Goal: Obtain resource: Download file/media

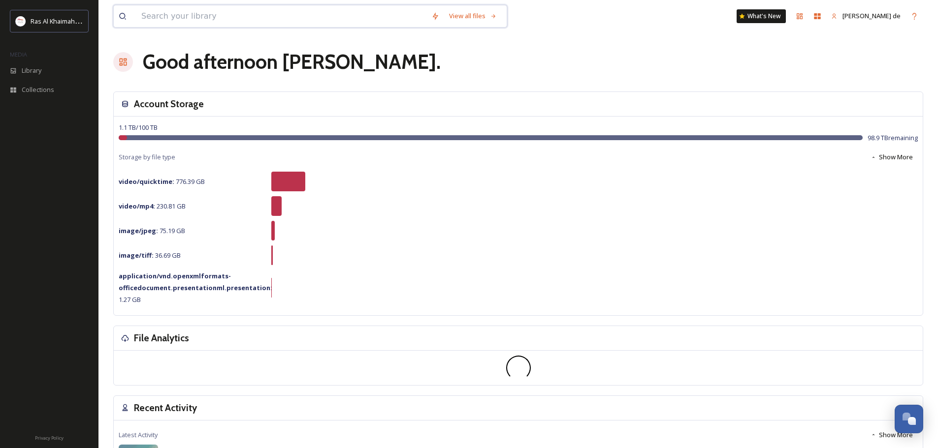
click at [204, 22] on input at bounding box center [281, 16] width 290 height 22
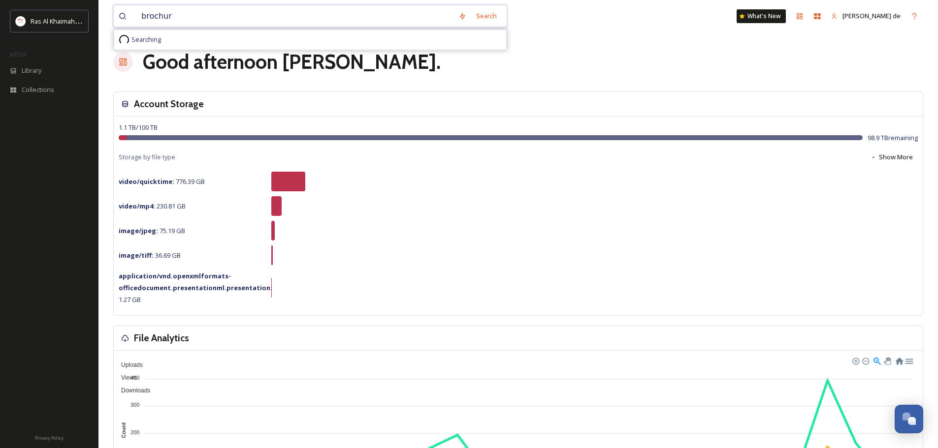
type input "brochure"
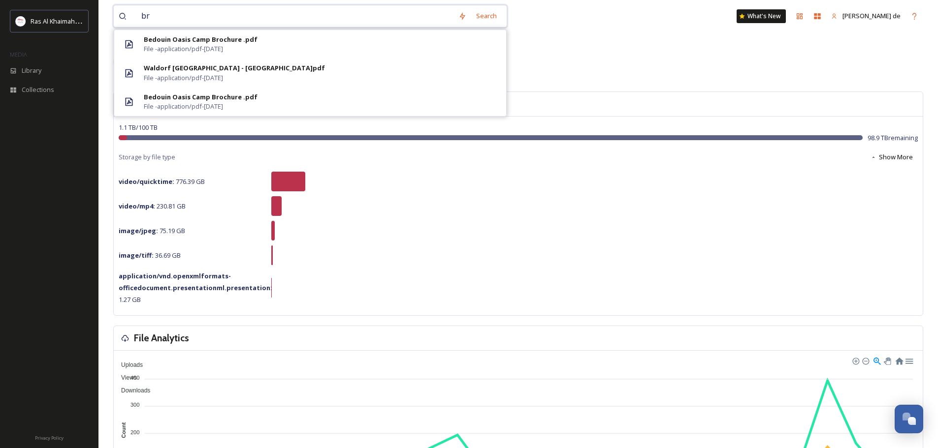
type input "b"
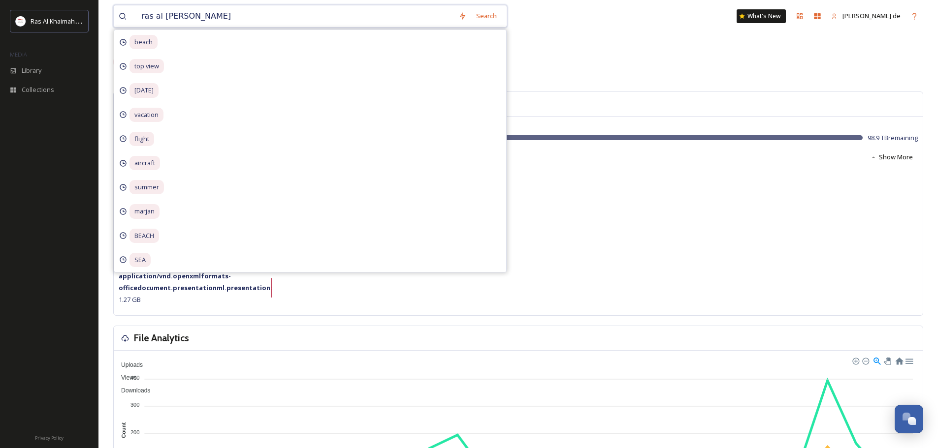
type input "ras al khaimah brochure"
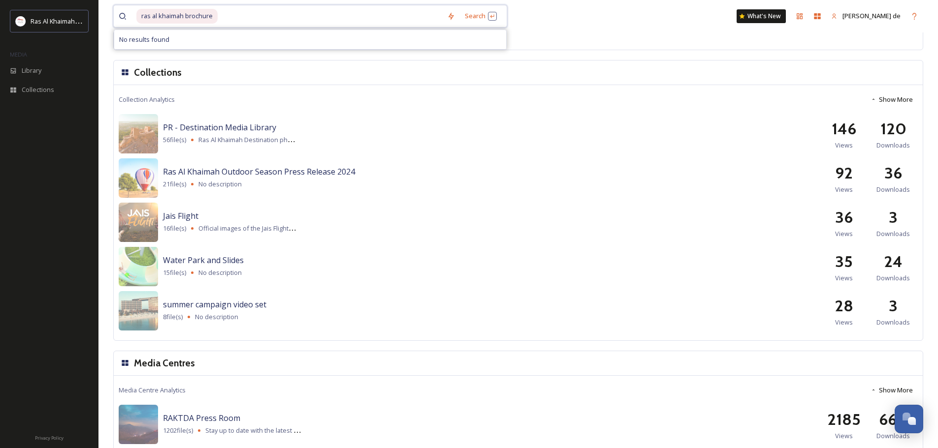
scroll to position [970, 0]
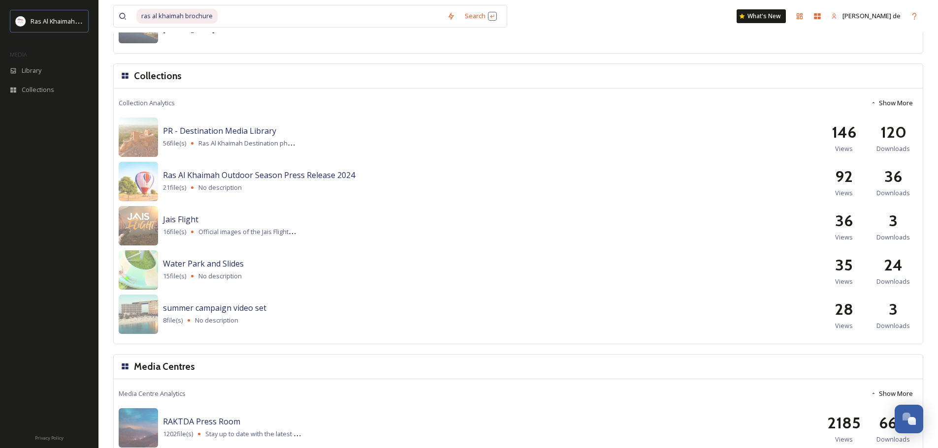
drag, startPoint x: 252, startPoint y: 139, endPoint x: 177, endPoint y: 137, distance: 74.8
click at [251, 139] on span "Ras Al Khaimah Destination photos for official media use." at bounding box center [281, 142] width 167 height 9
click at [144, 132] on img at bounding box center [138, 137] width 39 height 39
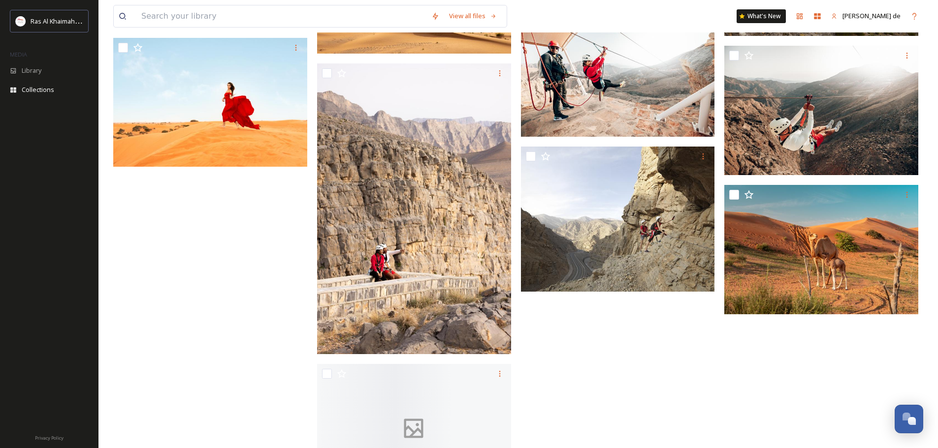
scroll to position [1993, 0]
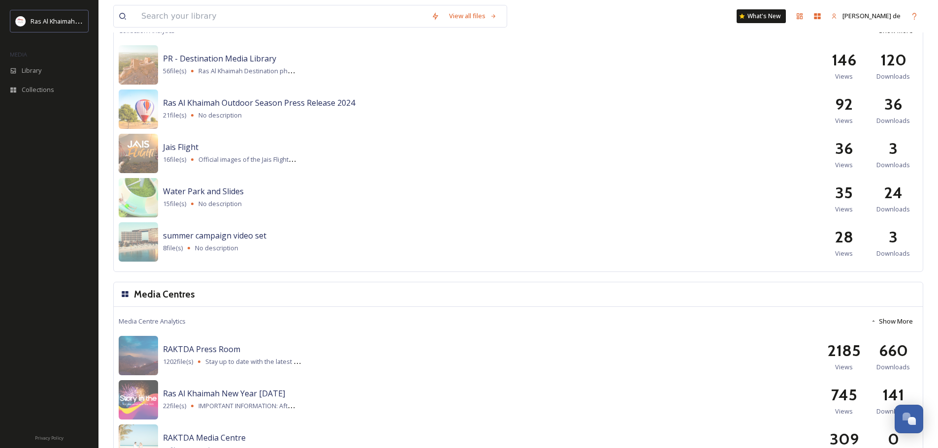
scroll to position [1167, 0]
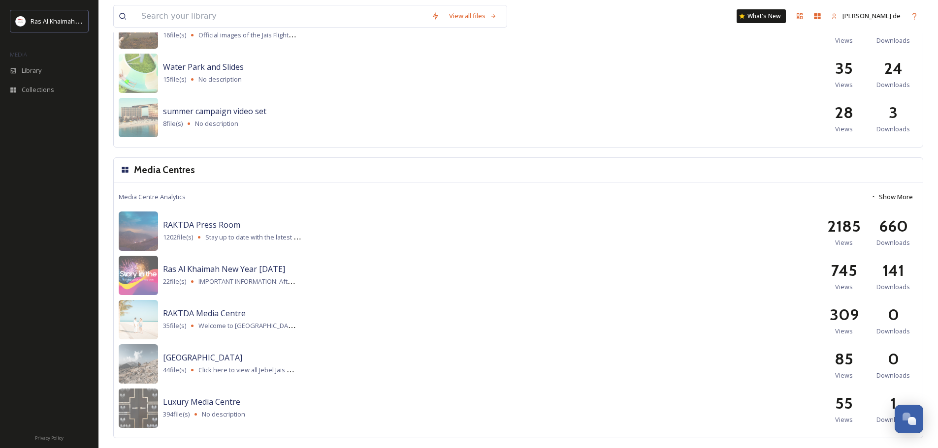
drag, startPoint x: 222, startPoint y: 323, endPoint x: 192, endPoint y: 307, distance: 33.5
click at [192, 307] on div "RAKTDA Media Centre 35 file(s) Welcome to [GEOGRAPHIC_DATA]’s official Media Li…" at bounding box center [518, 319] width 799 height 39
click at [179, 318] on span "RAKTDA Media Centre" at bounding box center [204, 313] width 83 height 11
click at [134, 326] on img at bounding box center [138, 319] width 39 height 39
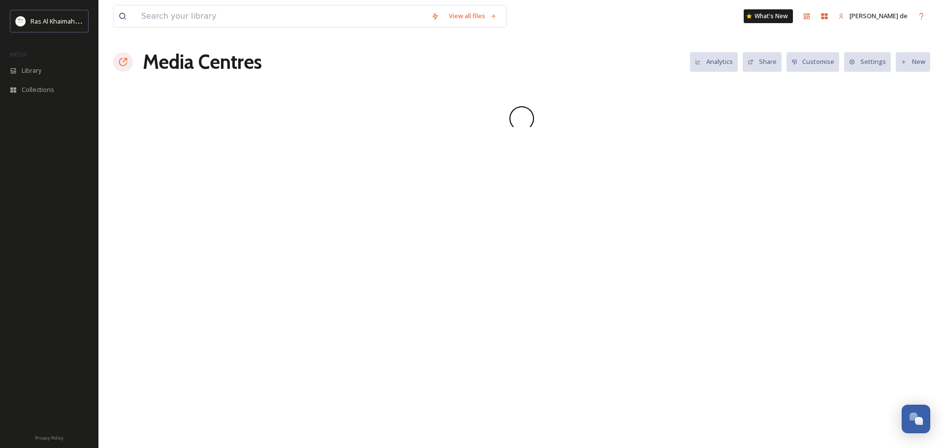
click at [183, 318] on div "View all files What's New [PERSON_NAME] de Media Centres Analytics Share Custom…" at bounding box center [521, 224] width 847 height 448
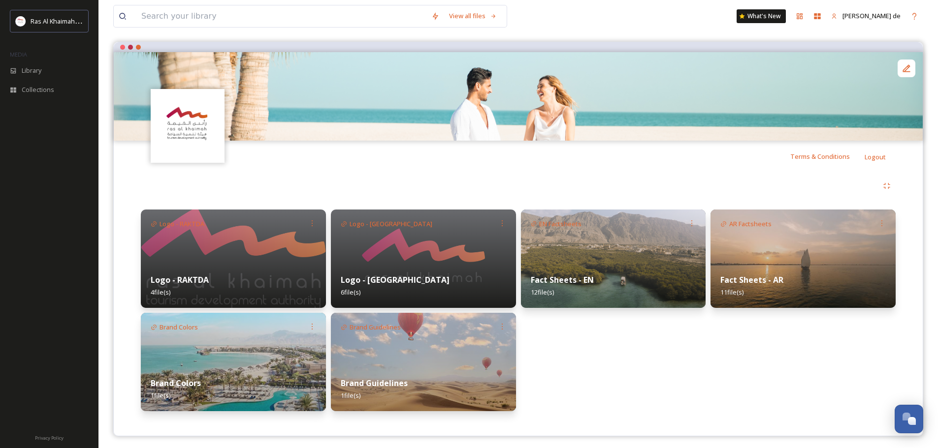
scroll to position [82, 0]
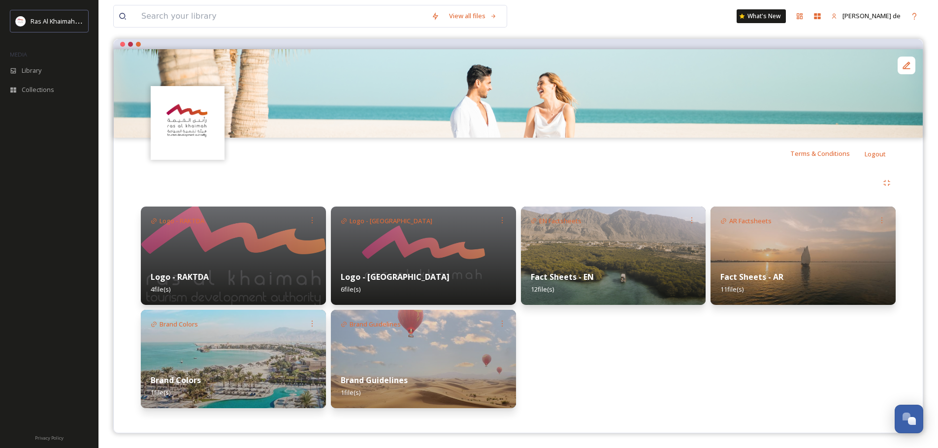
click at [576, 278] on strong "Fact Sheets - EN" at bounding box center [562, 277] width 63 height 11
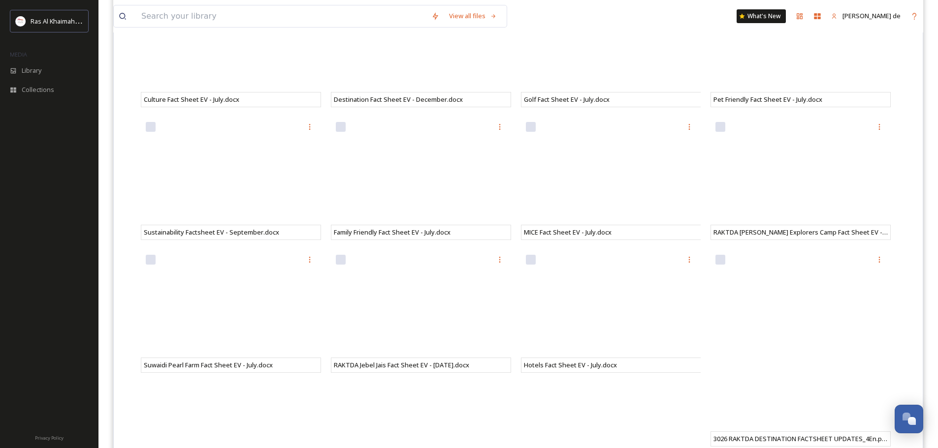
scroll to position [261, 0]
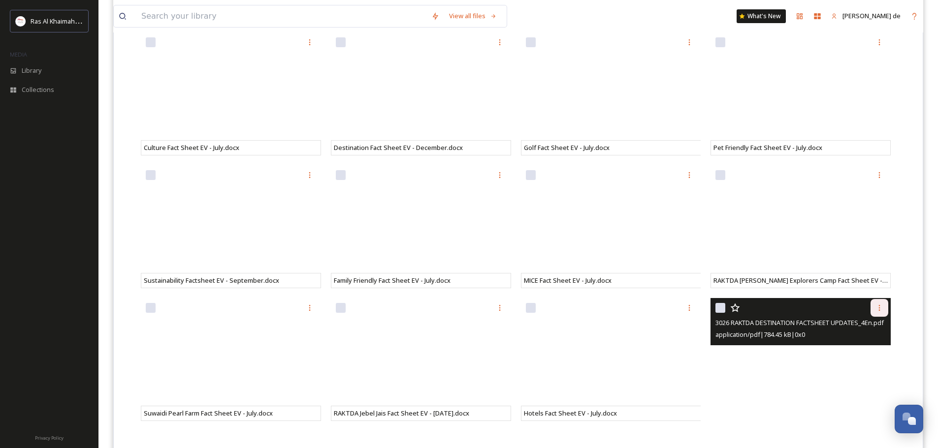
click at [876, 309] on icon at bounding box center [879, 308] width 8 height 8
click at [873, 345] on span "Download" at bounding box center [868, 348] width 30 height 9
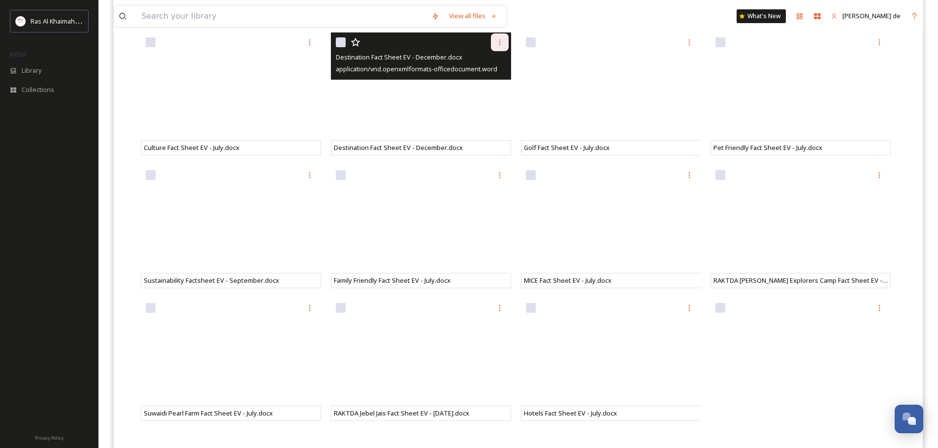
click at [498, 41] on icon at bounding box center [500, 42] width 8 height 8
click at [492, 83] on span "Download" at bounding box center [488, 82] width 30 height 9
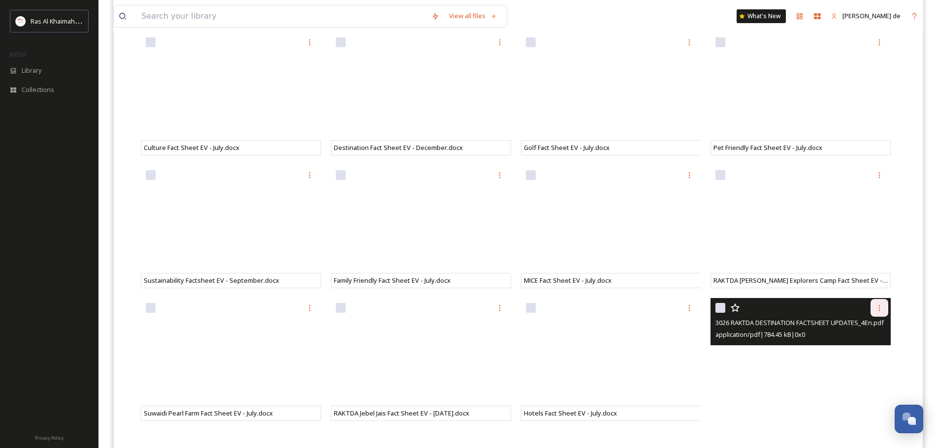
click at [876, 307] on icon at bounding box center [879, 308] width 8 height 8
click at [875, 326] on span "View File" at bounding box center [866, 329] width 26 height 9
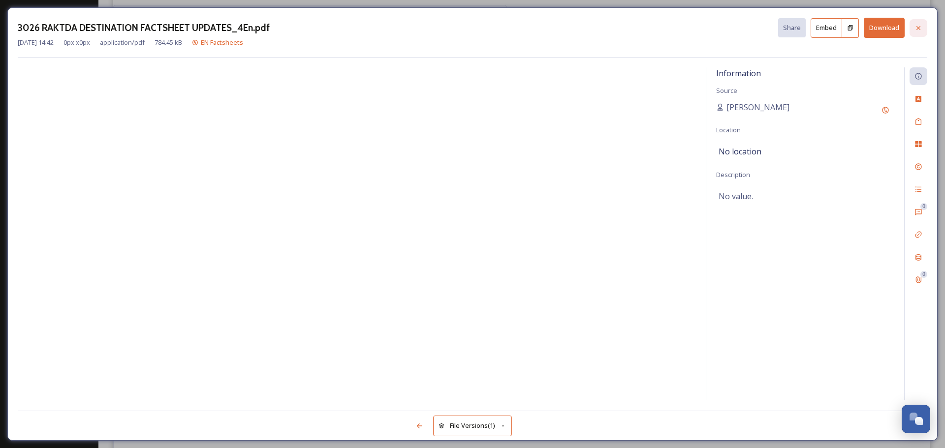
click at [917, 29] on icon at bounding box center [919, 28] width 8 height 8
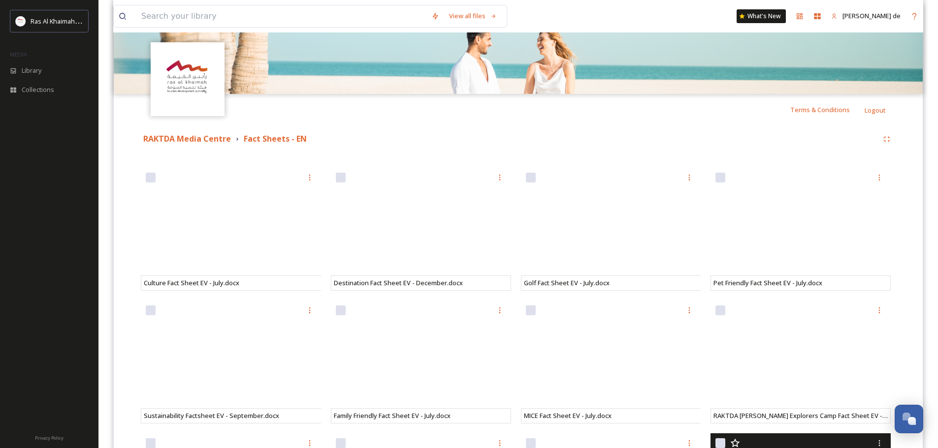
scroll to position [113, 0]
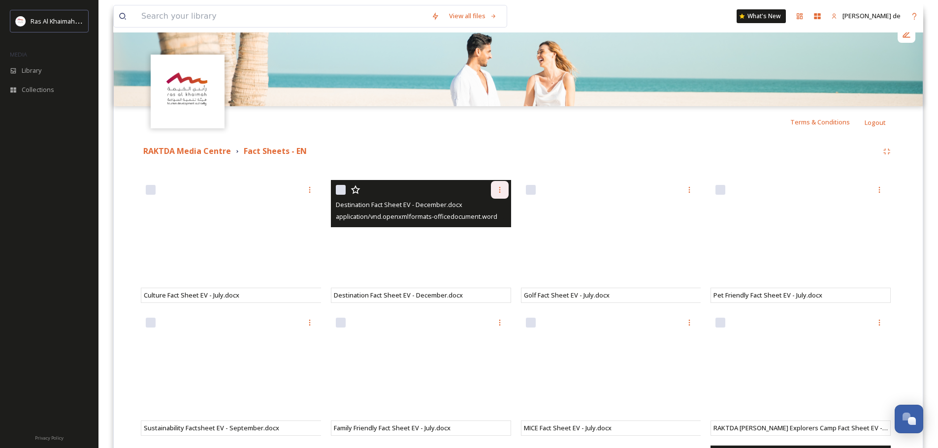
click at [503, 189] on icon at bounding box center [500, 190] width 8 height 8
click at [501, 211] on div "View File" at bounding box center [488, 211] width 40 height 19
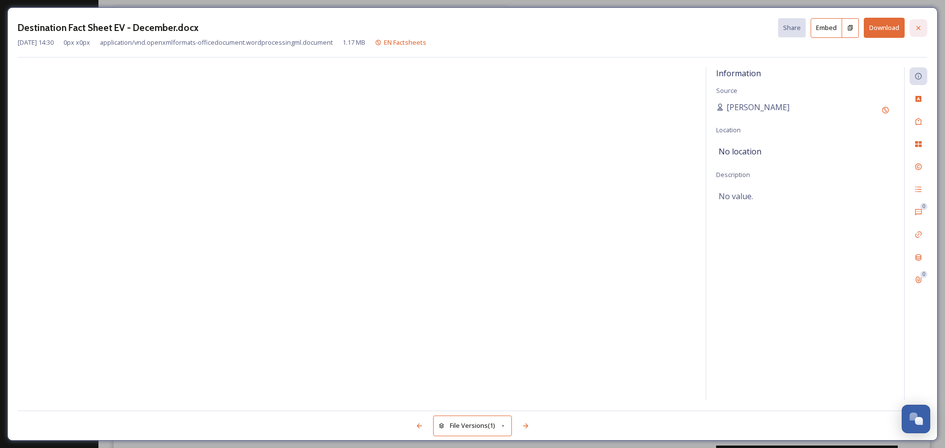
click at [915, 22] on div at bounding box center [919, 28] width 18 height 18
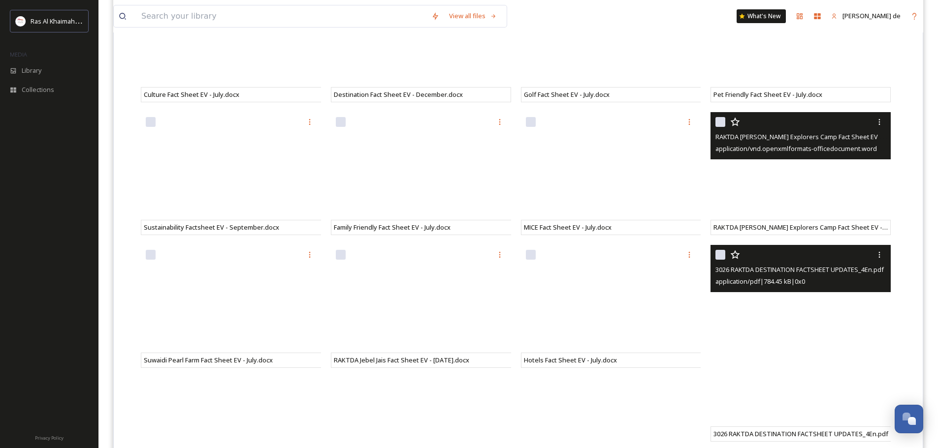
scroll to position [359, 0]
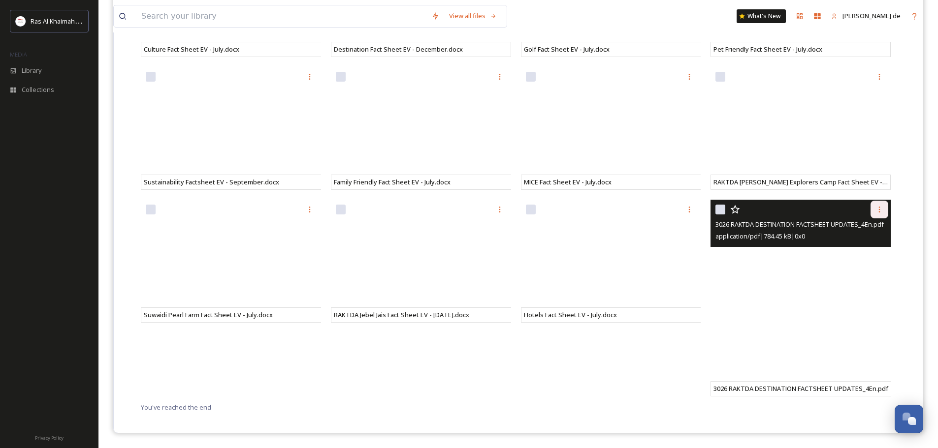
click at [882, 207] on icon at bounding box center [879, 210] width 8 height 8
click at [865, 228] on span "View File" at bounding box center [866, 230] width 26 height 9
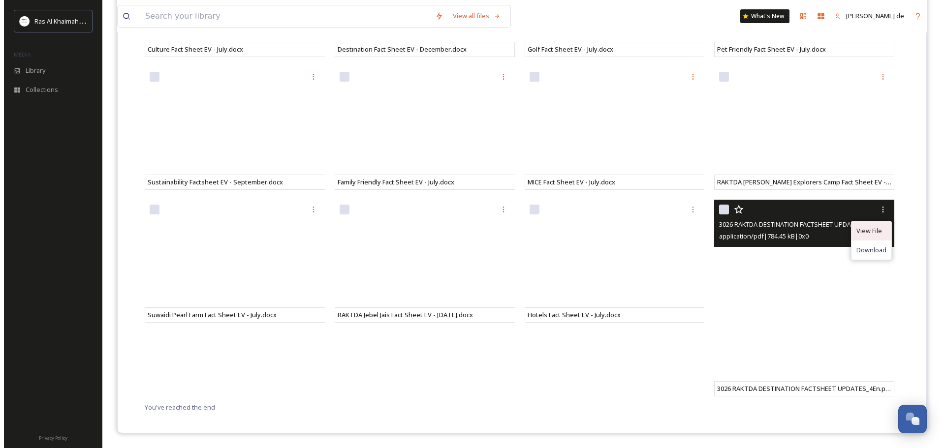
scroll to position [286, 0]
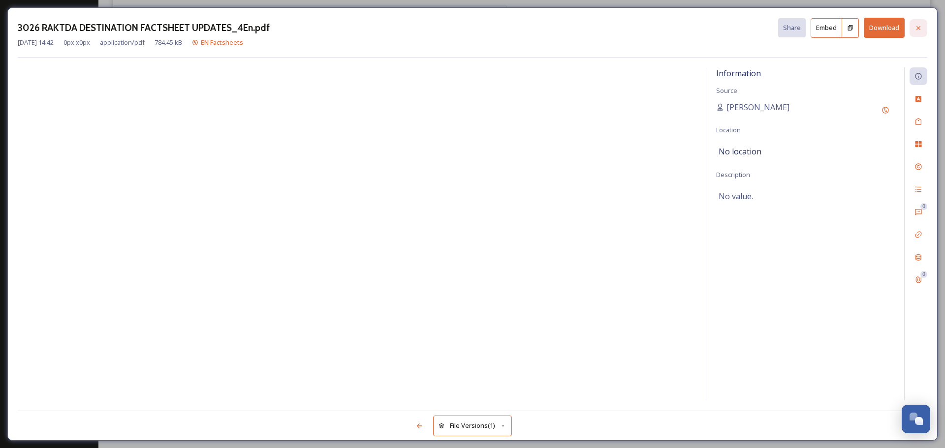
click at [914, 26] on div at bounding box center [919, 28] width 18 height 18
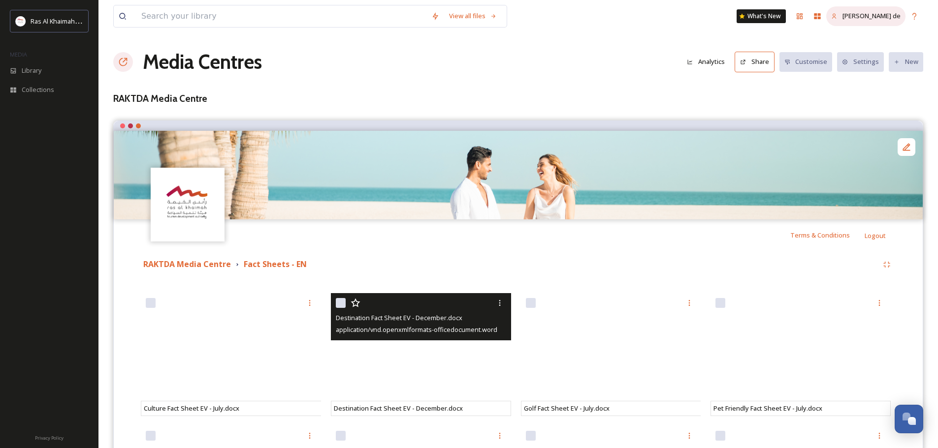
click at [897, 14] on span "[PERSON_NAME] de" at bounding box center [871, 15] width 58 height 9
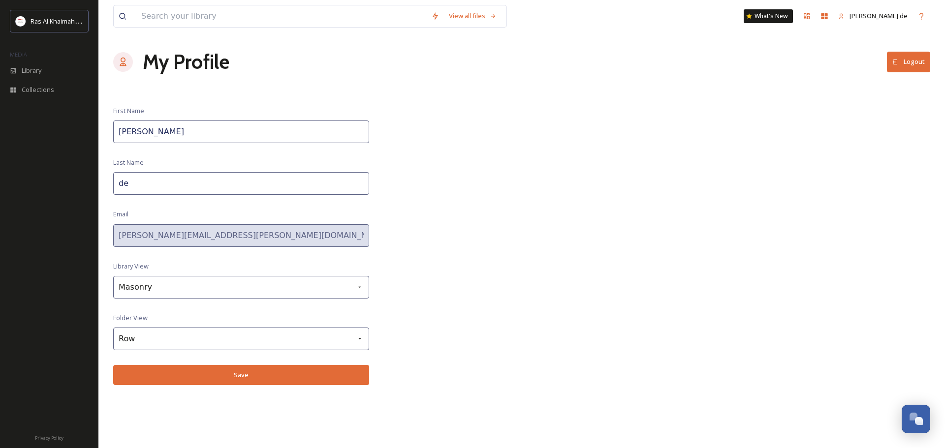
click at [904, 62] on button "Logout" at bounding box center [908, 62] width 43 height 20
